Goal: Information Seeking & Learning: Understand process/instructions

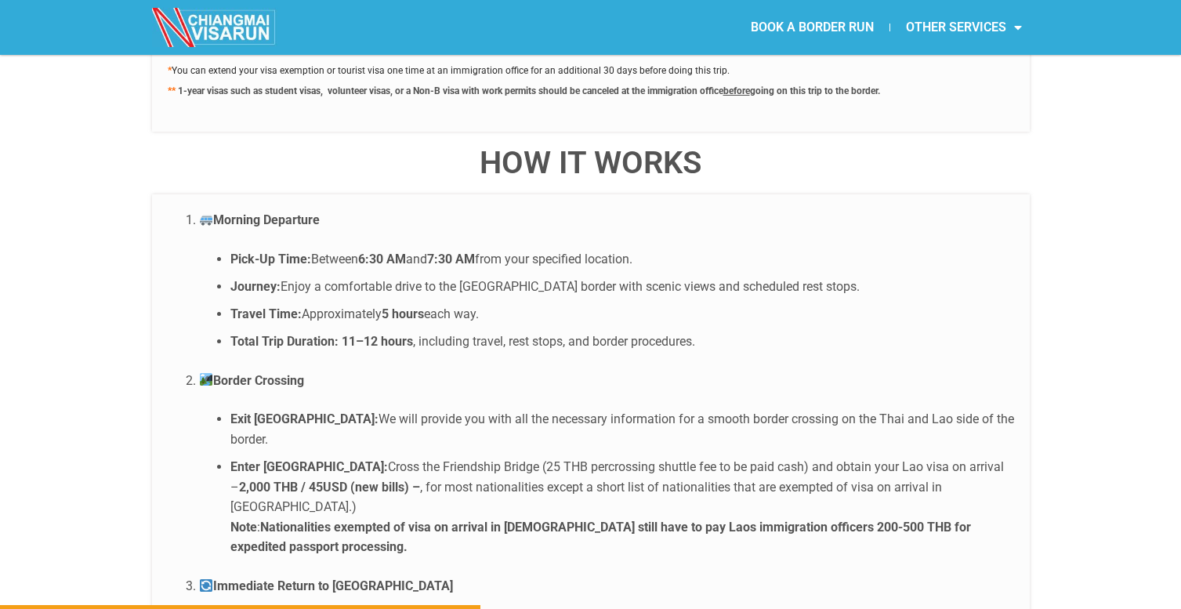
scroll to position [2924, 0]
drag, startPoint x: 928, startPoint y: 397, endPoint x: 991, endPoint y: 399, distance: 62.8
click at [991, 456] on li "Enter [GEOGRAPHIC_DATA]: Cross the Friendship Bridge (25 THB percrossing shuttl…" at bounding box center [622, 506] width 784 height 100
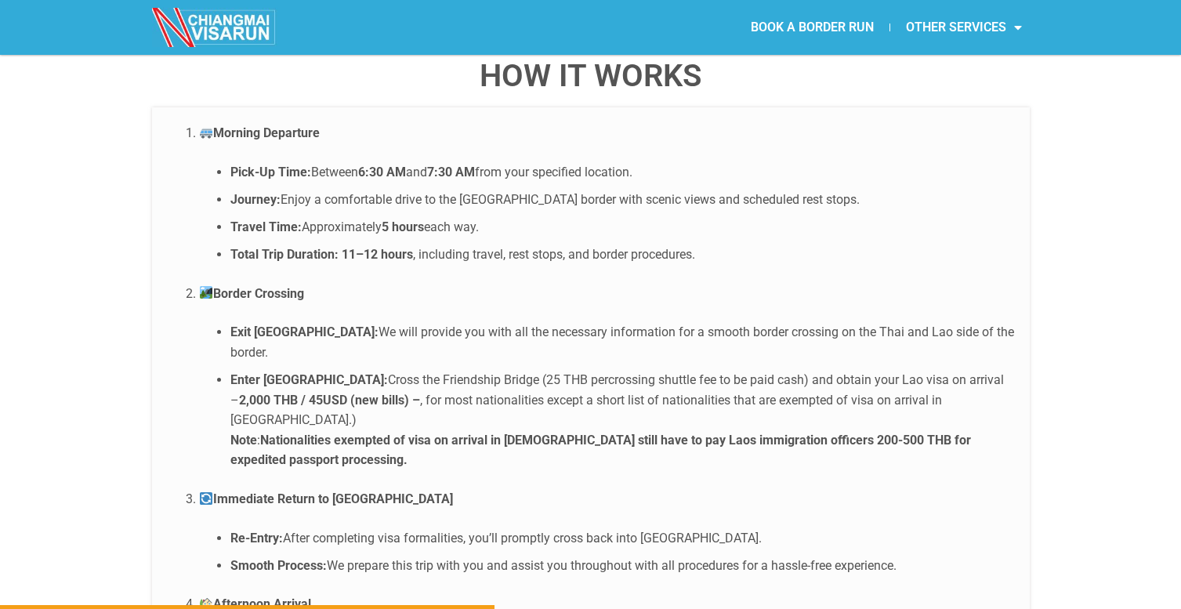
scroll to position [3011, 0]
click at [403, 432] on strong "Nationalities exempted of visa on arrival in [DEMOGRAPHIC_DATA] still have to p…" at bounding box center [600, 449] width 741 height 35
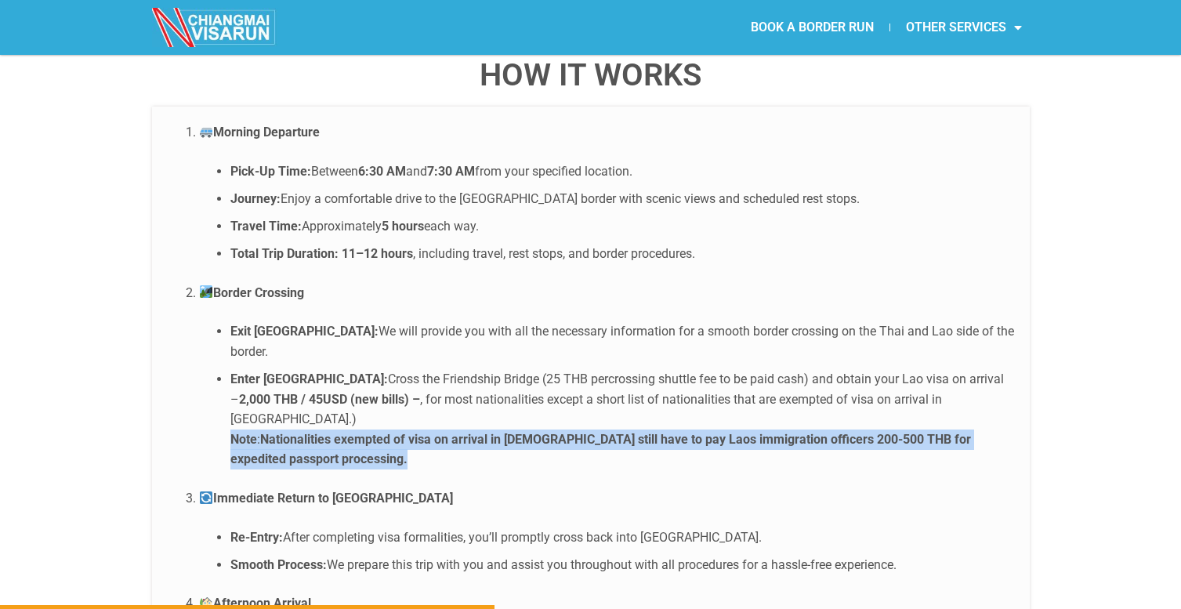
click at [533, 432] on strong "Nationalities exempted of visa on arrival in [DEMOGRAPHIC_DATA] still have to p…" at bounding box center [600, 449] width 741 height 35
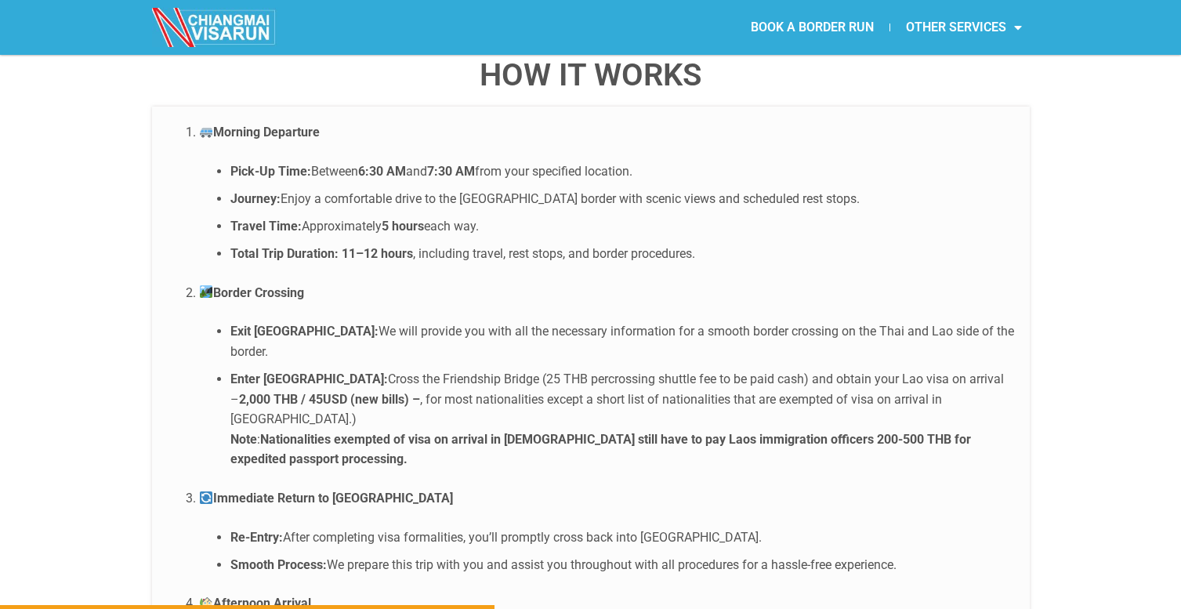
click at [533, 432] on strong "Nationalities exempted of visa on arrival in [DEMOGRAPHIC_DATA] still have to p…" at bounding box center [600, 449] width 741 height 35
click at [565, 432] on strong "Nationalities exempted of visa on arrival in [DEMOGRAPHIC_DATA] still have to p…" at bounding box center [600, 449] width 741 height 35
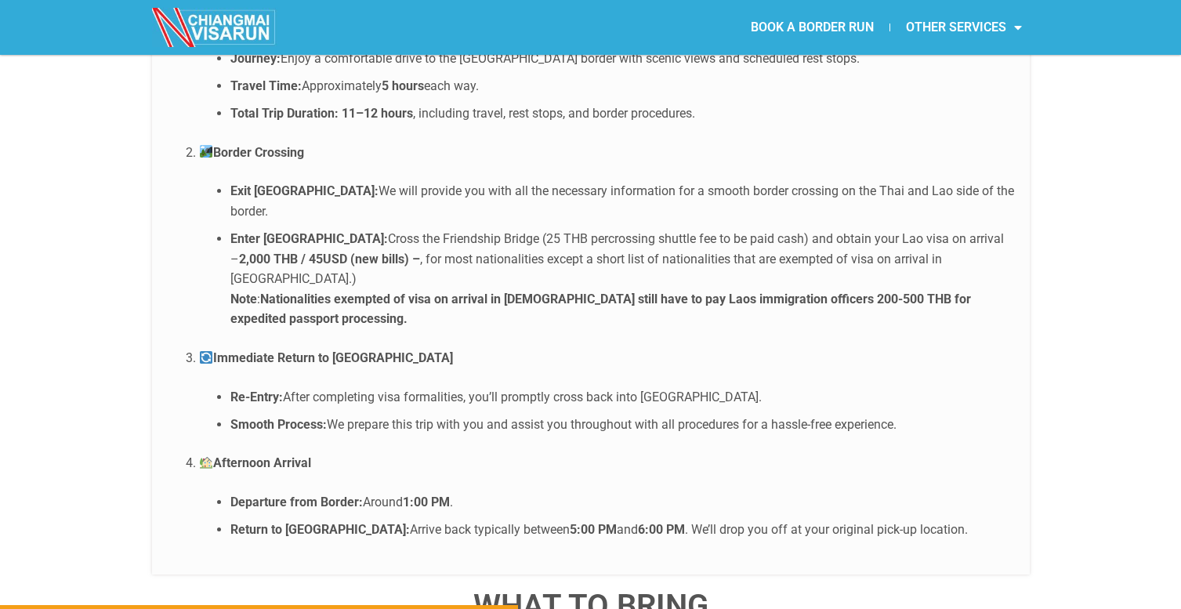
scroll to position [3152, 0]
drag, startPoint x: 286, startPoint y: 306, endPoint x: 452, endPoint y: 281, distance: 168.1
click at [454, 347] on li "Immediate Return to [GEOGRAPHIC_DATA] Re-Entry: After completing visa formaliti…" at bounding box center [606, 390] width 815 height 86
click at [523, 386] on li "Re-Entry: After completing visa formalities, you’ll promptly cross back into [G…" at bounding box center [622, 396] width 784 height 20
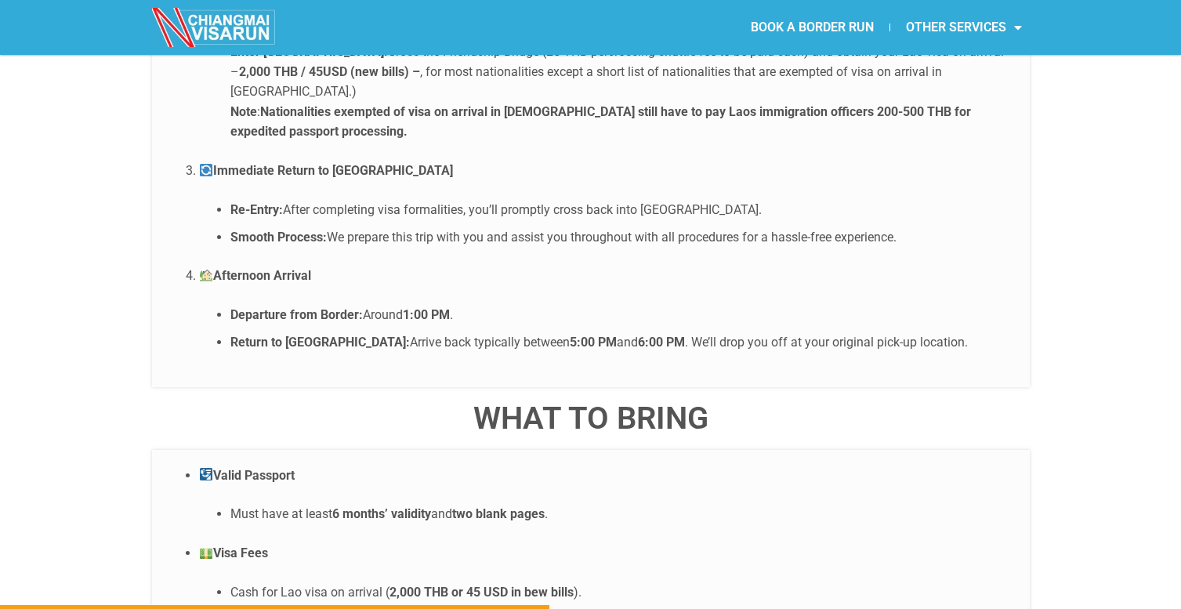
scroll to position [3344, 0]
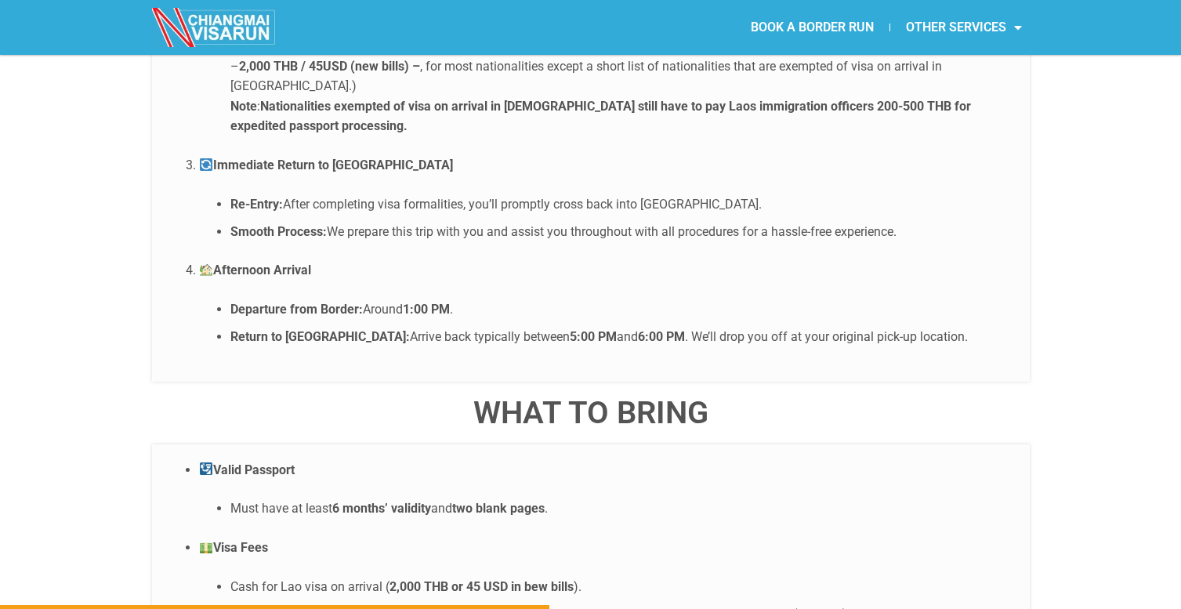
drag, startPoint x: 520, startPoint y: 246, endPoint x: 548, endPoint y: 246, distance: 27.4
click at [570, 329] on strong "5:00 PM" at bounding box center [593, 336] width 47 height 15
click at [577, 327] on li "Return to [GEOGRAPHIC_DATA]: Arrive back typically between 5:00 PM and 6:00 PM …" at bounding box center [622, 337] width 784 height 20
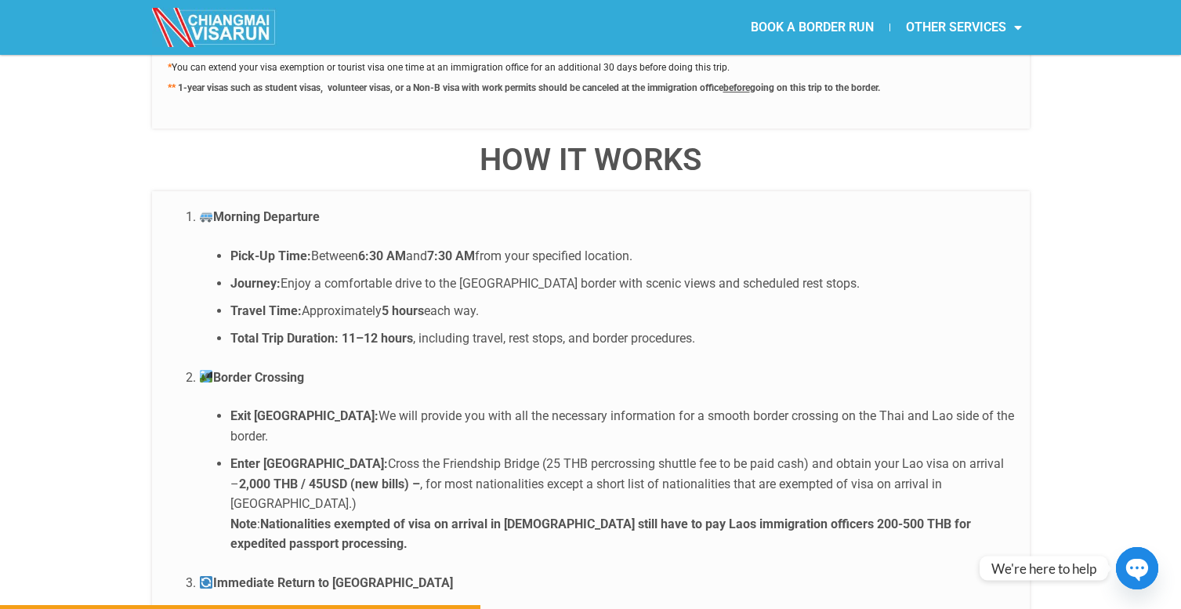
scroll to position [3022, 0]
